Goal: Information Seeking & Learning: Learn about a topic

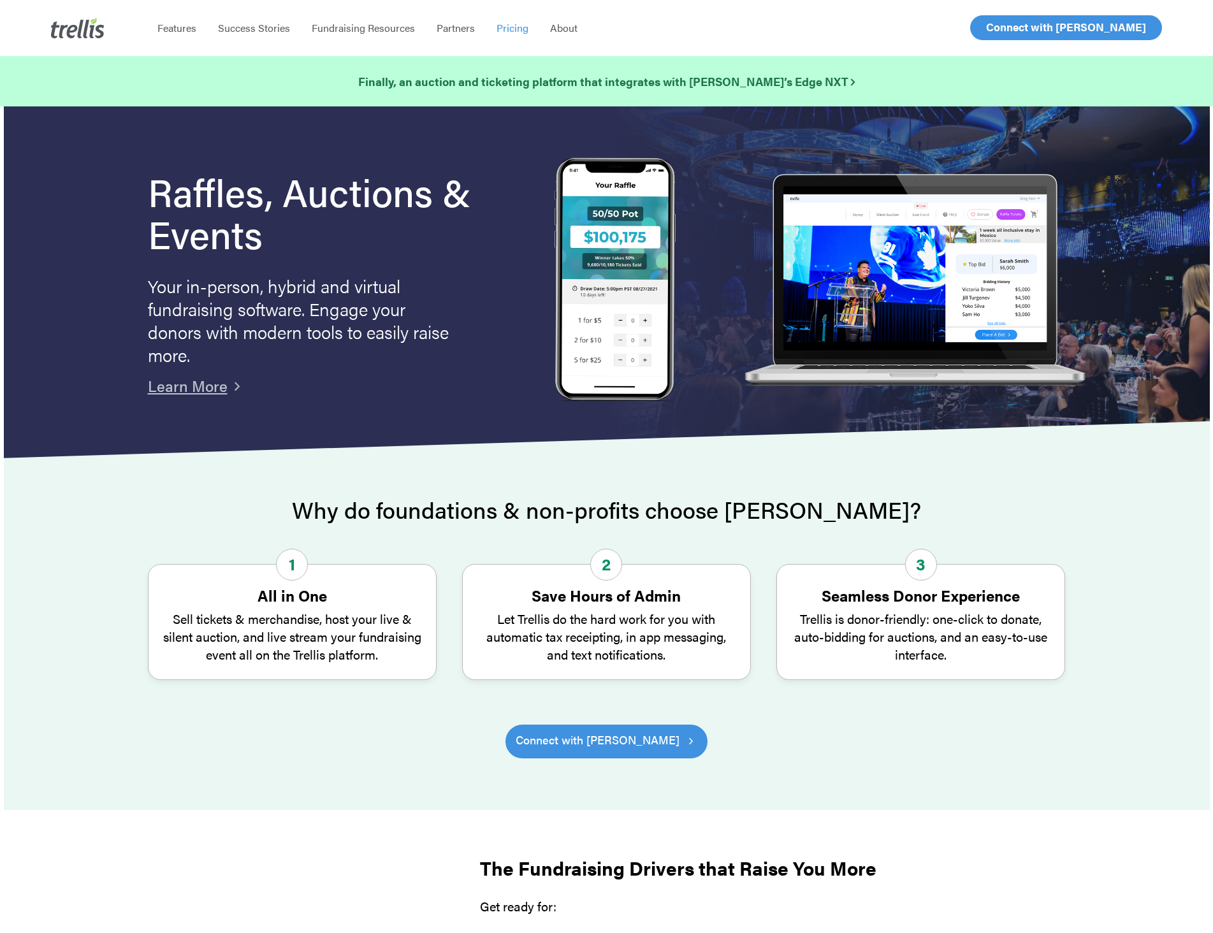
click at [504, 24] on span "Pricing" at bounding box center [513, 27] width 32 height 15
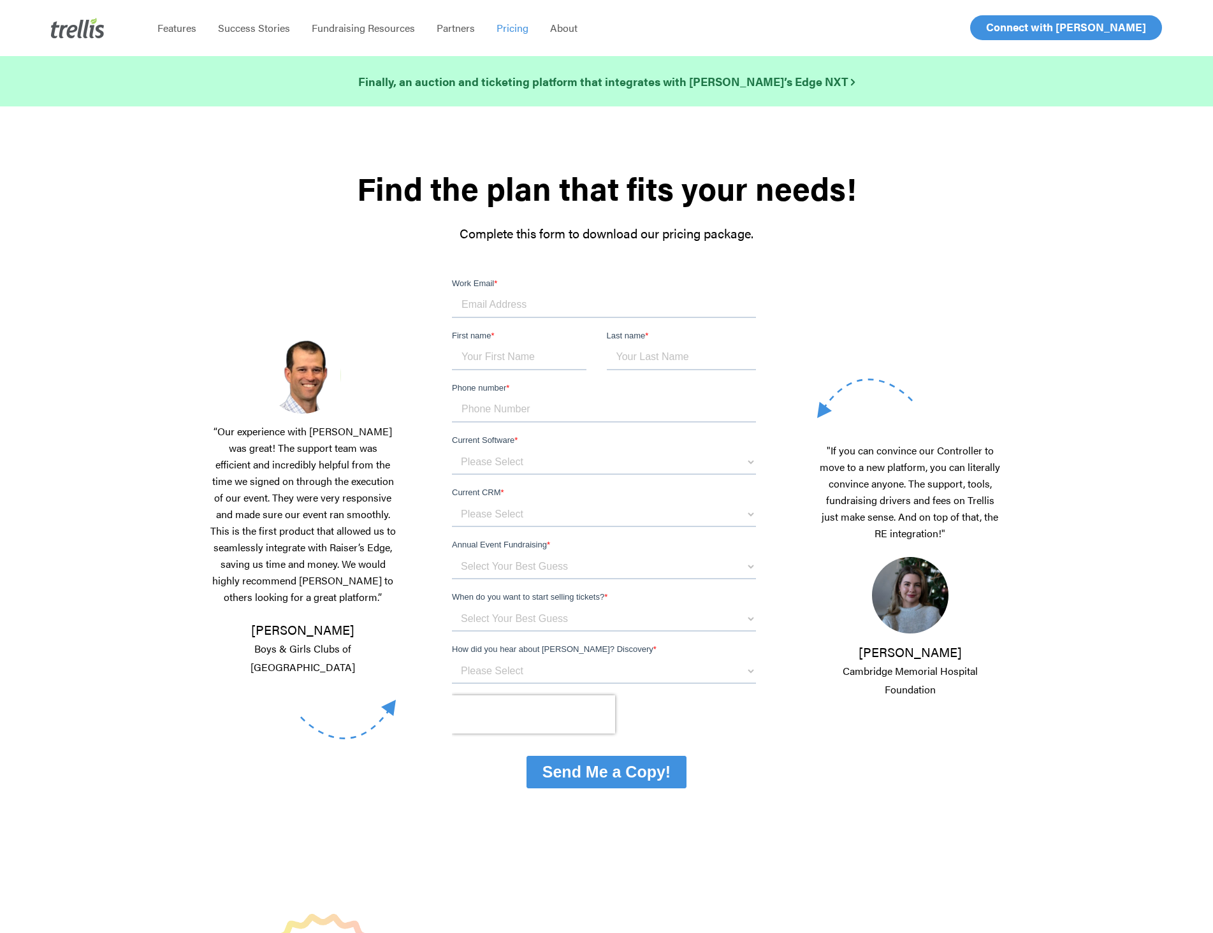
click at [237, 35] on li "Success Stories" at bounding box center [254, 28] width 94 height 56
click at [237, 24] on span "Success Stories" at bounding box center [254, 27] width 72 height 15
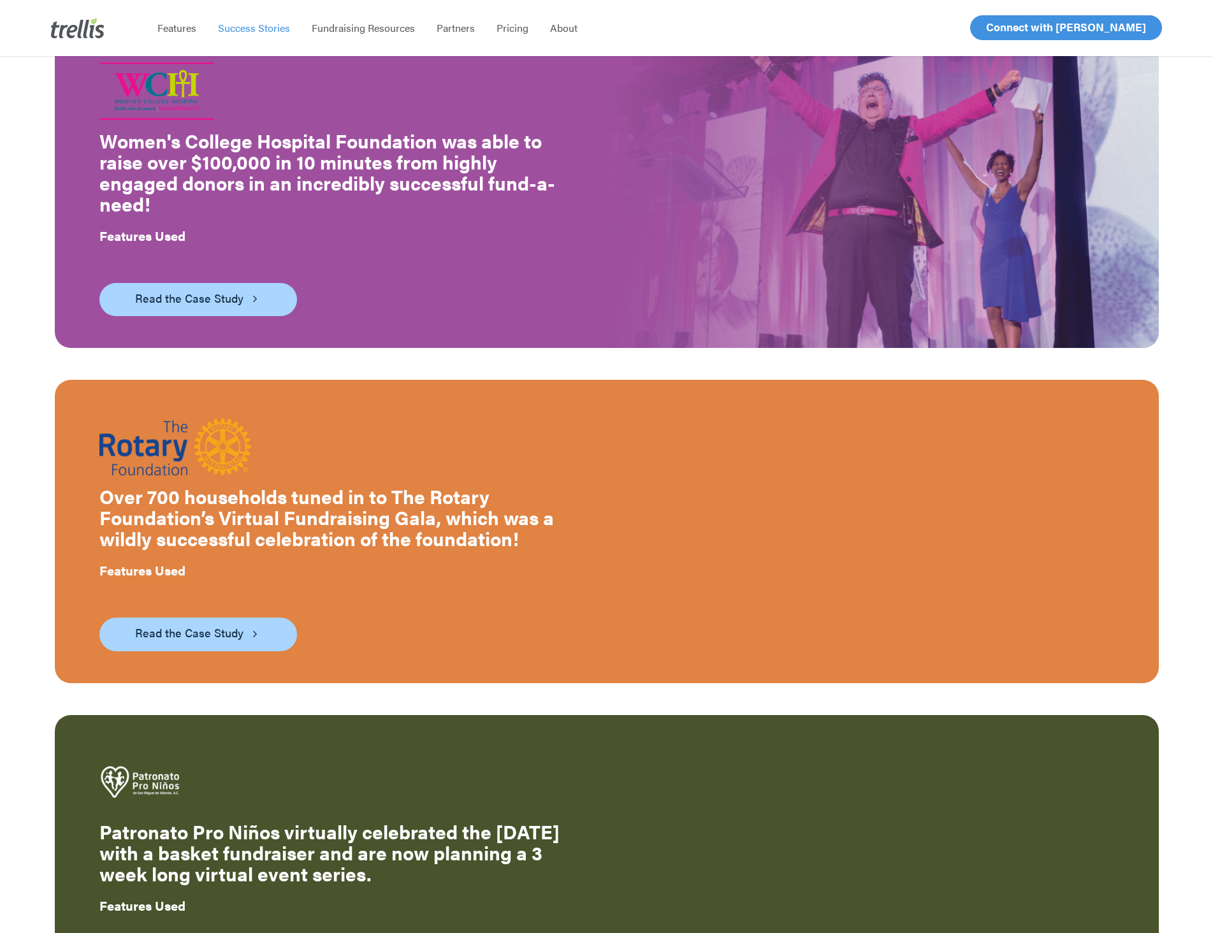
scroll to position [1338, 0]
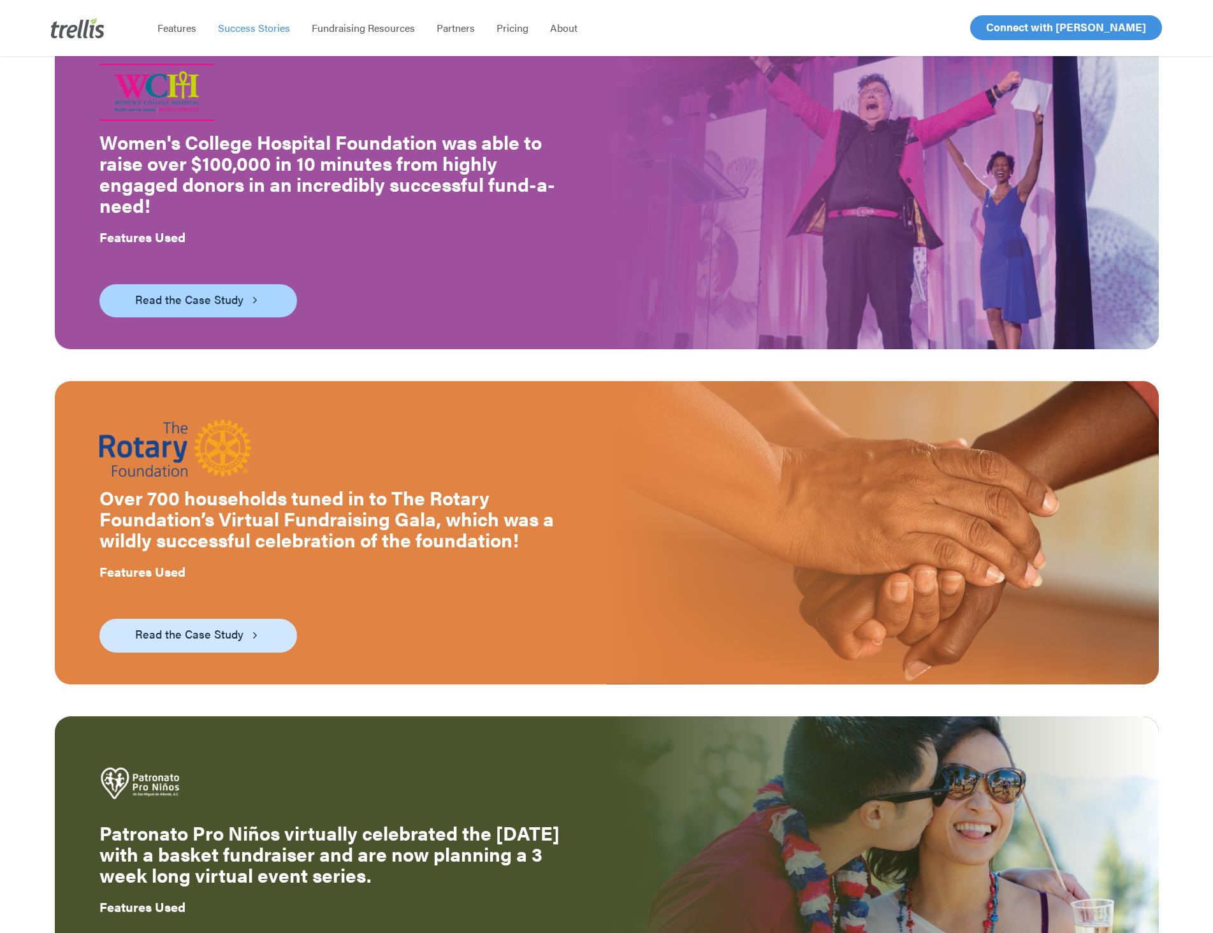
click at [210, 625] on span "Read the Case Study" at bounding box center [189, 634] width 108 height 18
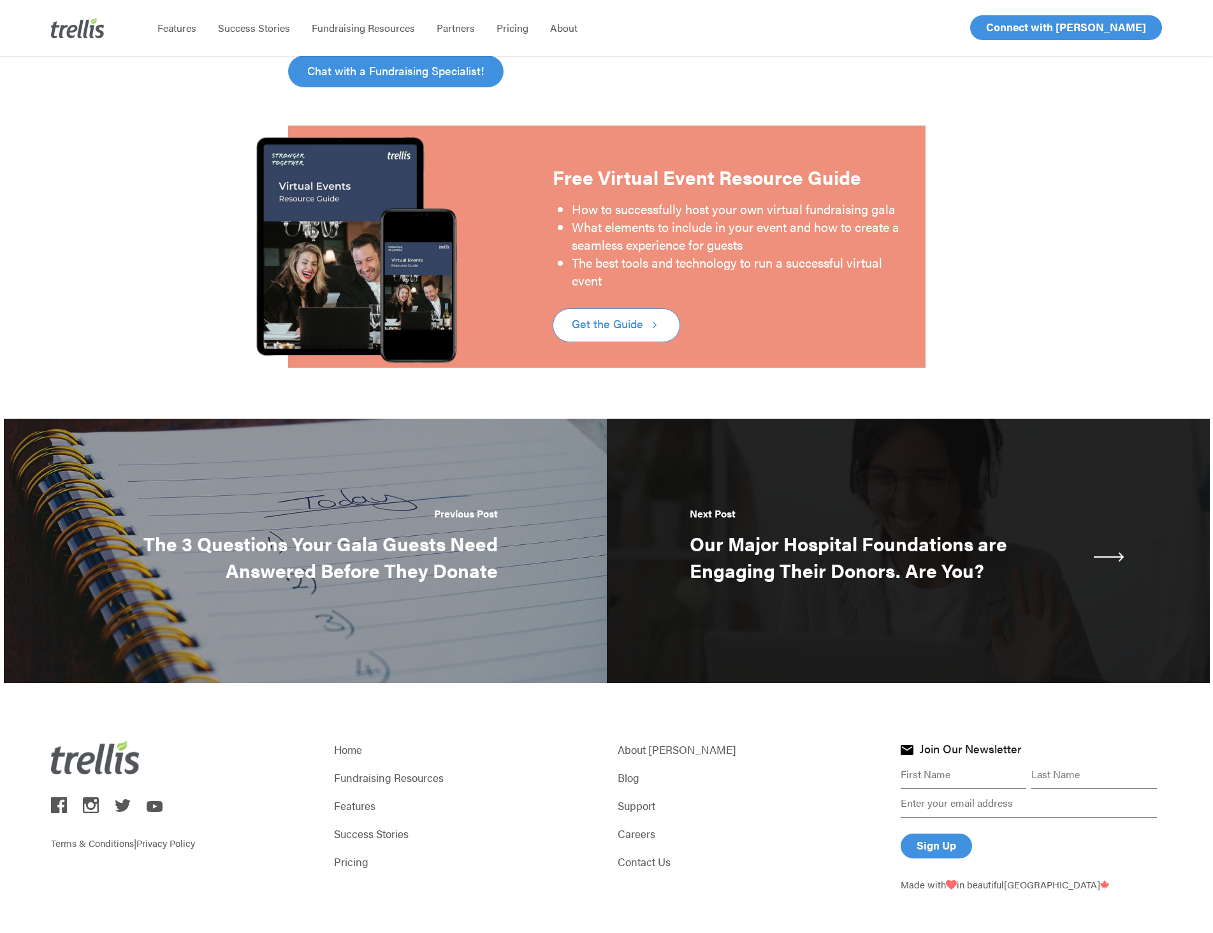
scroll to position [2022, 0]
